Goal: Task Accomplishment & Management: Use online tool/utility

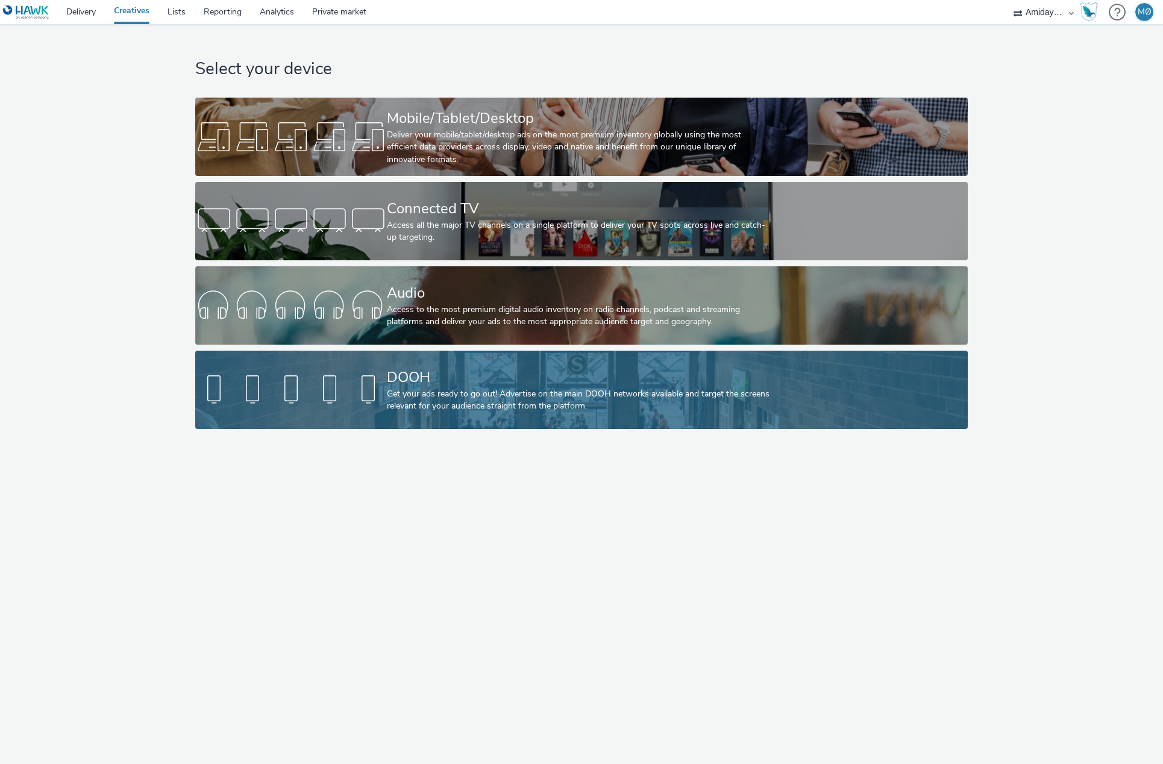
click at [550, 403] on div "Get your ads ready to go out! Advertise on the main DOOH networks available and…" at bounding box center [579, 400] width 384 height 25
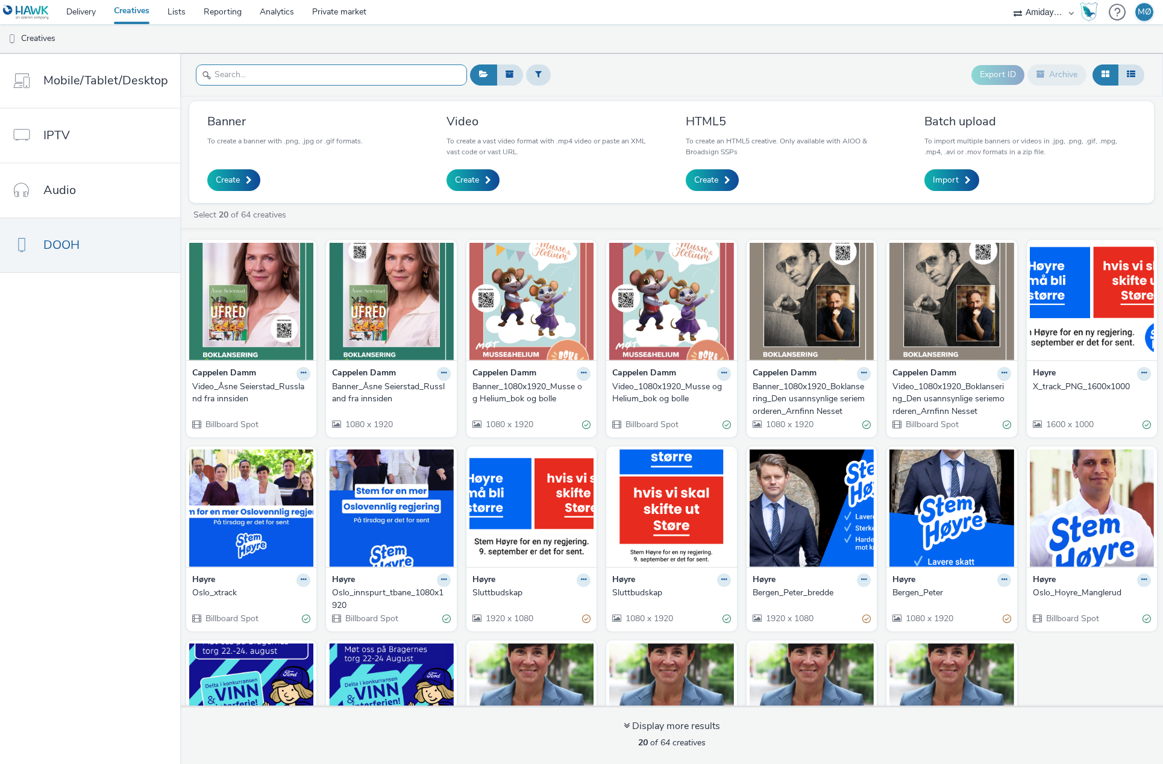
click at [324, 84] on input "text" at bounding box center [331, 74] width 271 height 21
type input "z"
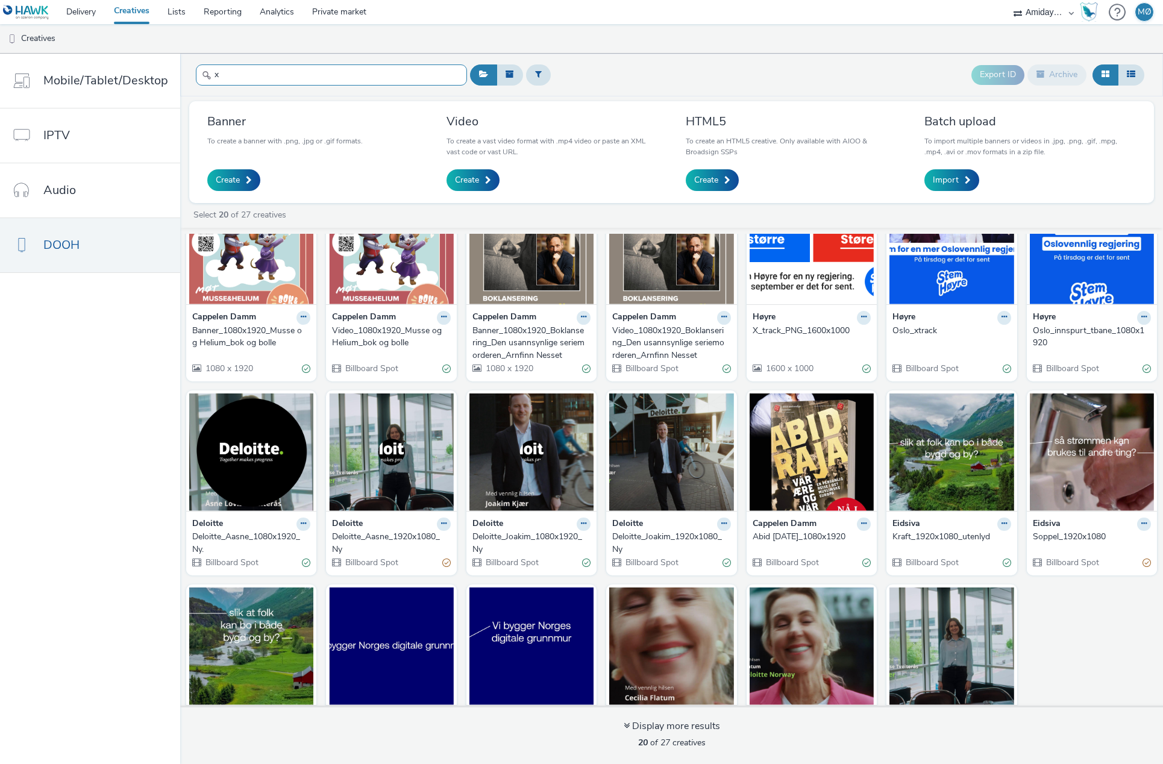
scroll to position [66, 0]
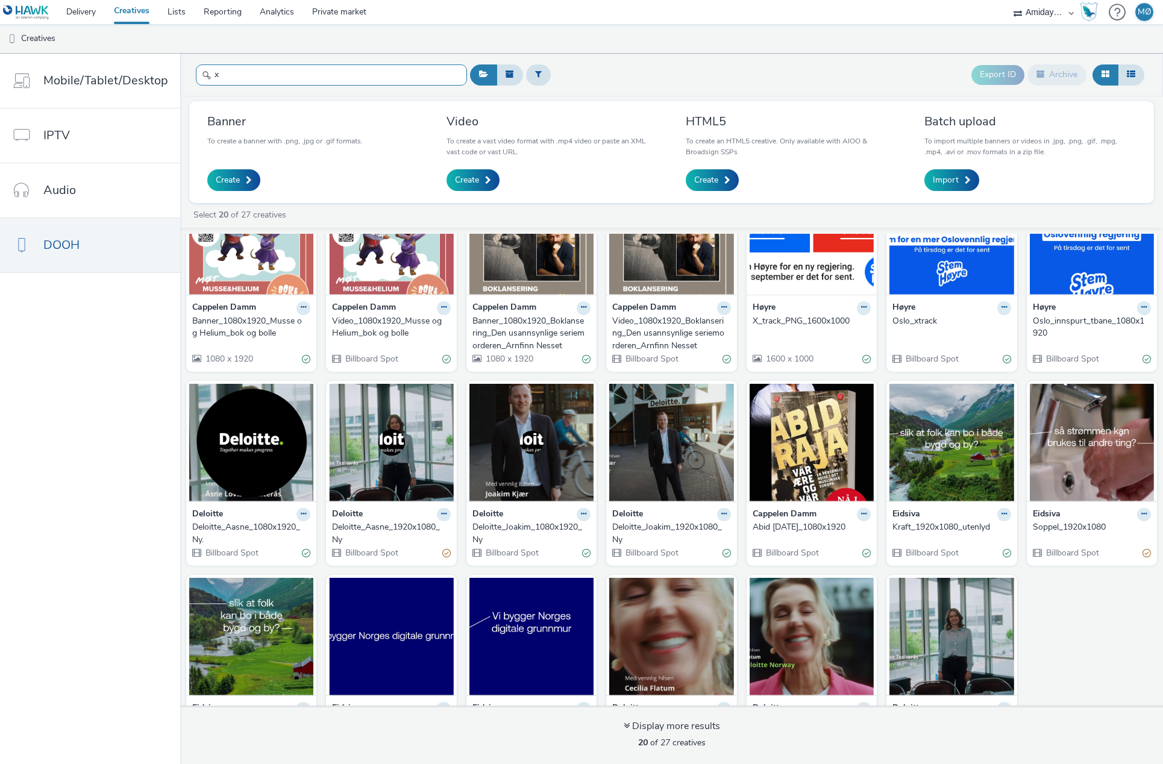
type input "x"
click at [899, 313] on strong "Høyre" at bounding box center [904, 308] width 23 height 14
click at [905, 307] on strong "Høyre" at bounding box center [904, 308] width 23 height 14
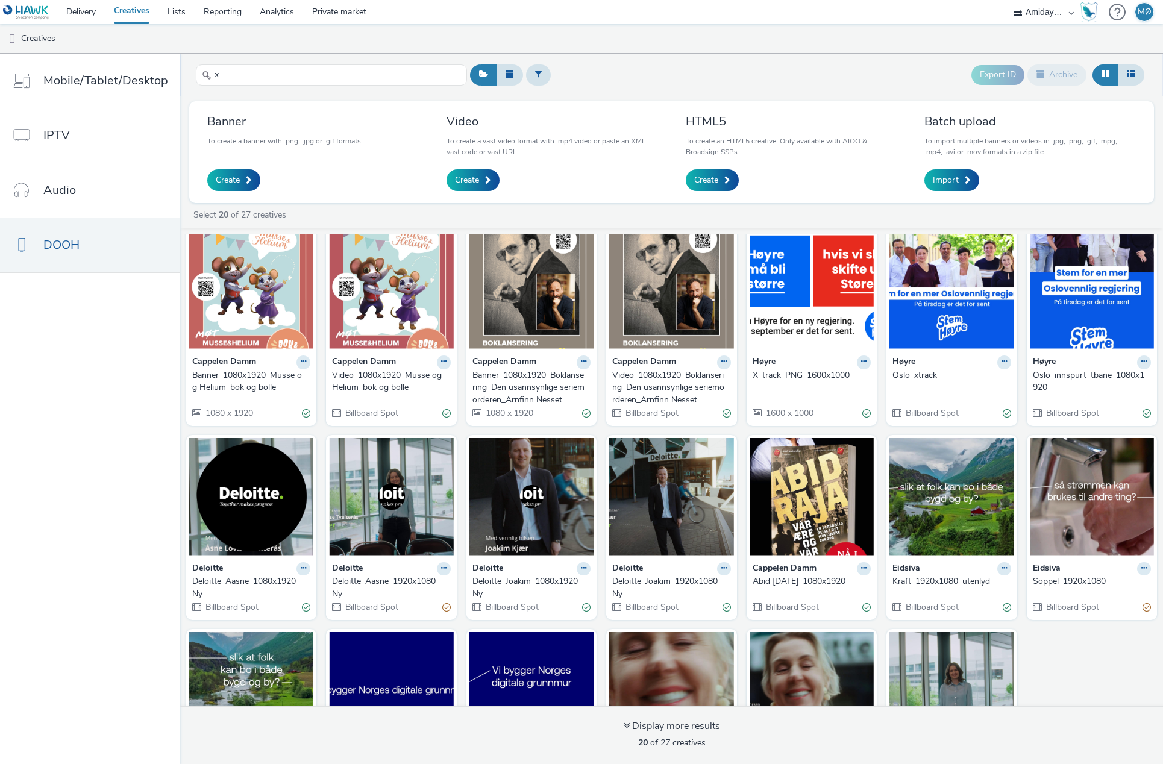
scroll to position [0, 0]
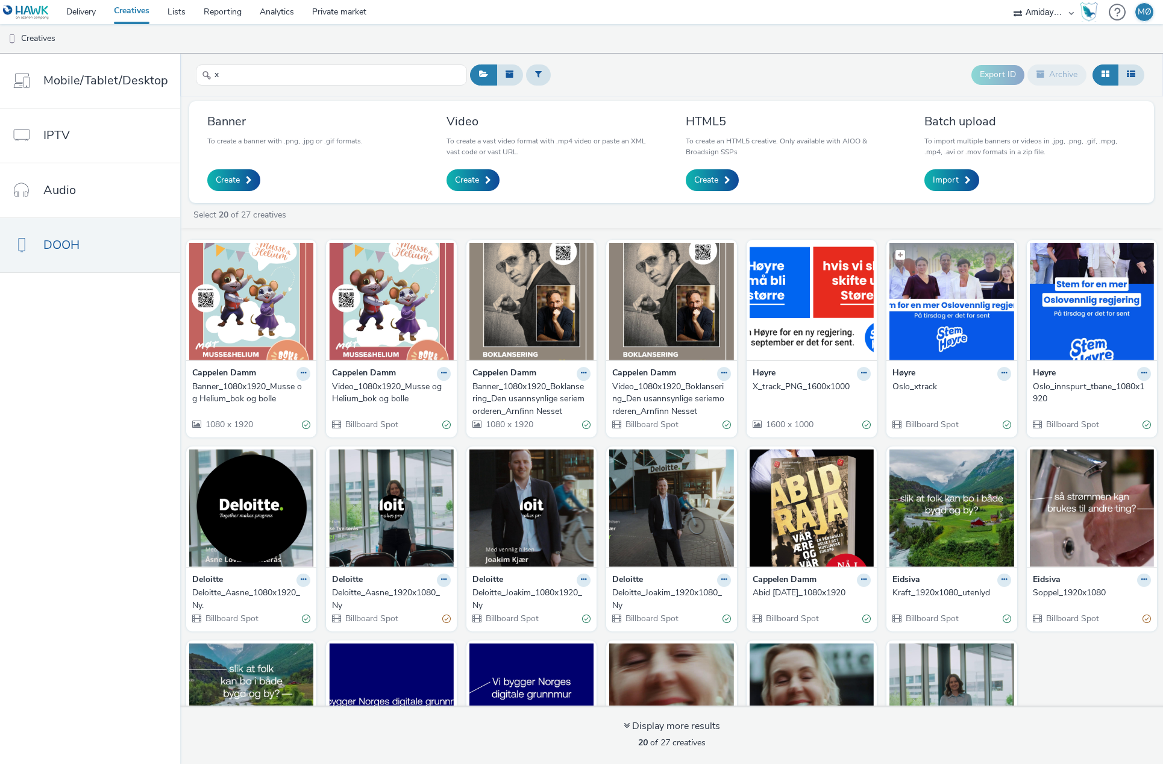
click at [943, 316] on img at bounding box center [952, 302] width 124 height 118
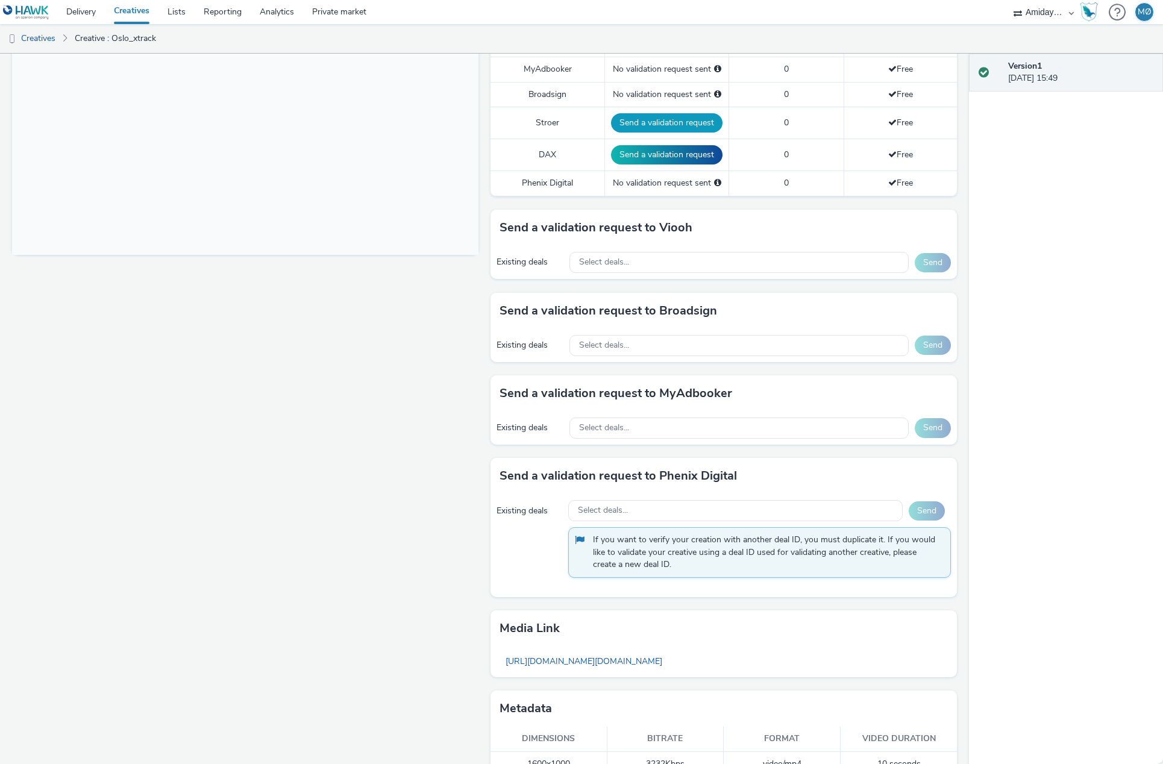
scroll to position [409, 0]
